Goal: Task Accomplishment & Management: Use online tool/utility

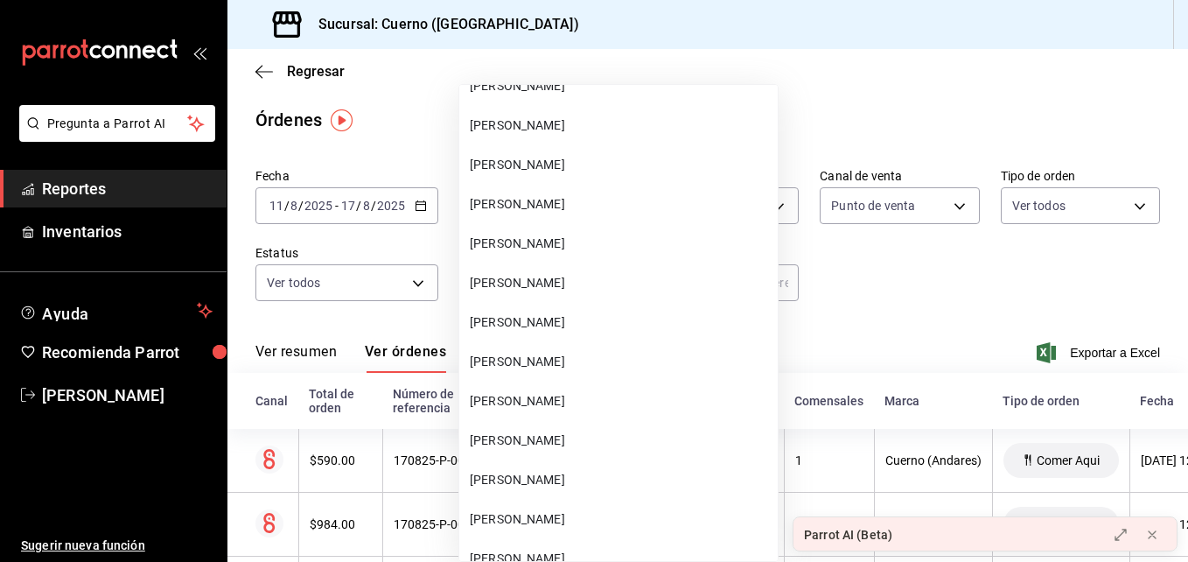
scroll to position [22294, 0]
click at [549, 368] on span "[PERSON_NAME]" at bounding box center [620, 362] width 301 height 18
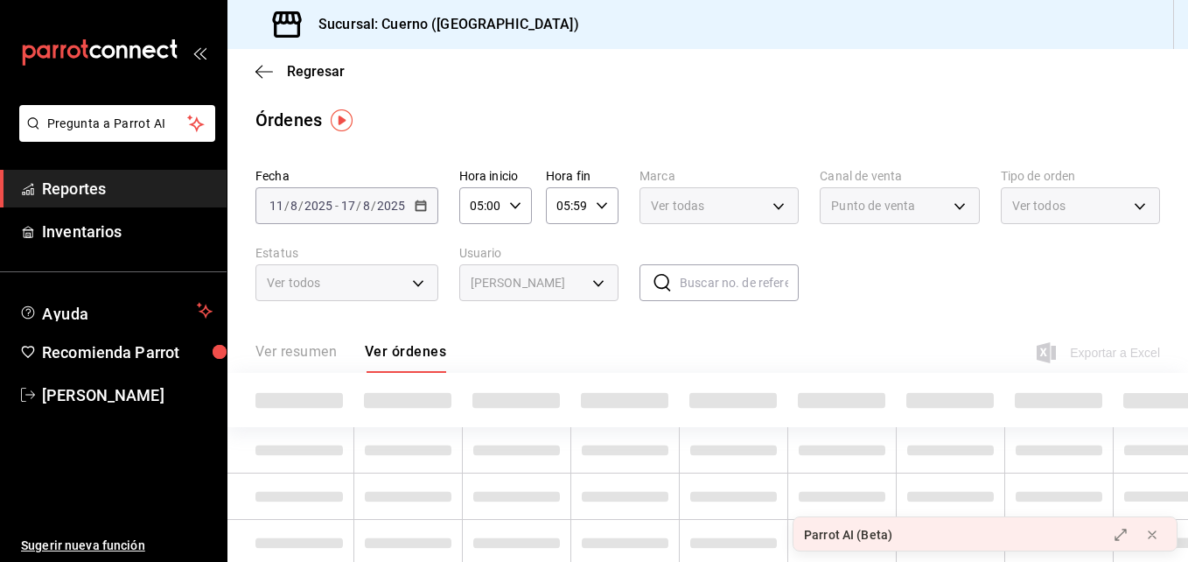
type input "33d9a15d-f133-4843-9db3-b02cca3b35b0"
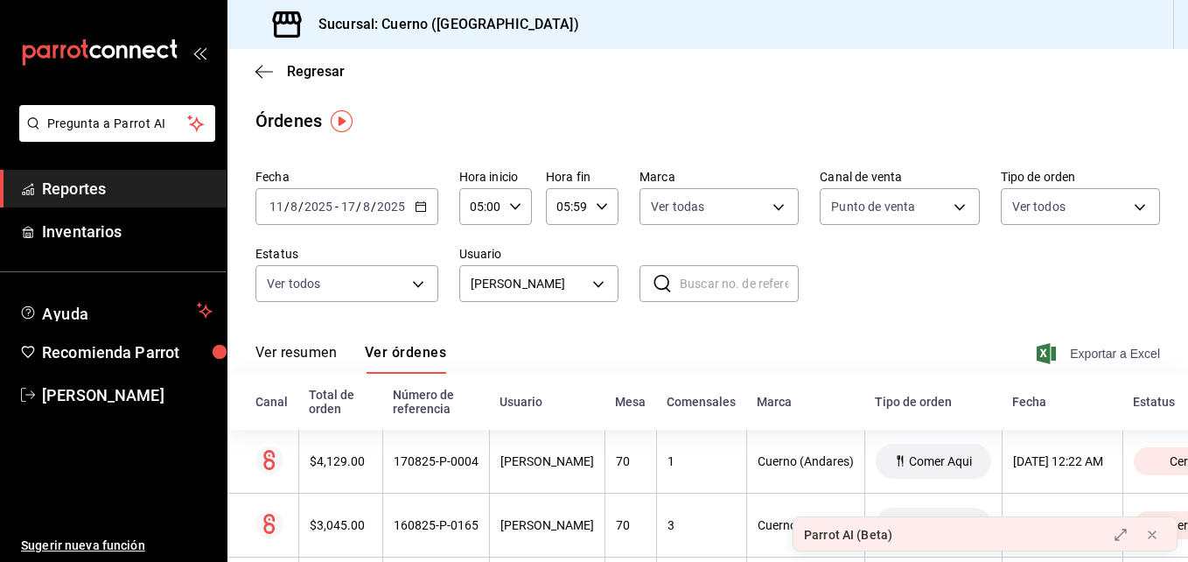
click at [1074, 353] on font "Exportar a Excel" at bounding box center [1115, 353] width 90 height 14
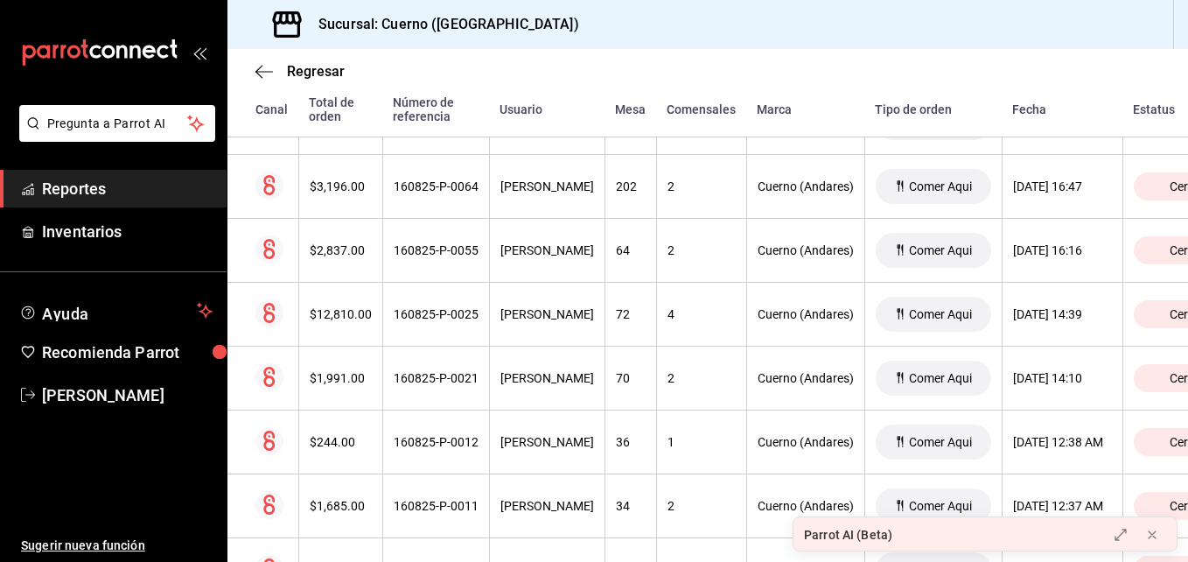
scroll to position [616, 0]
